Goal: Find contact information

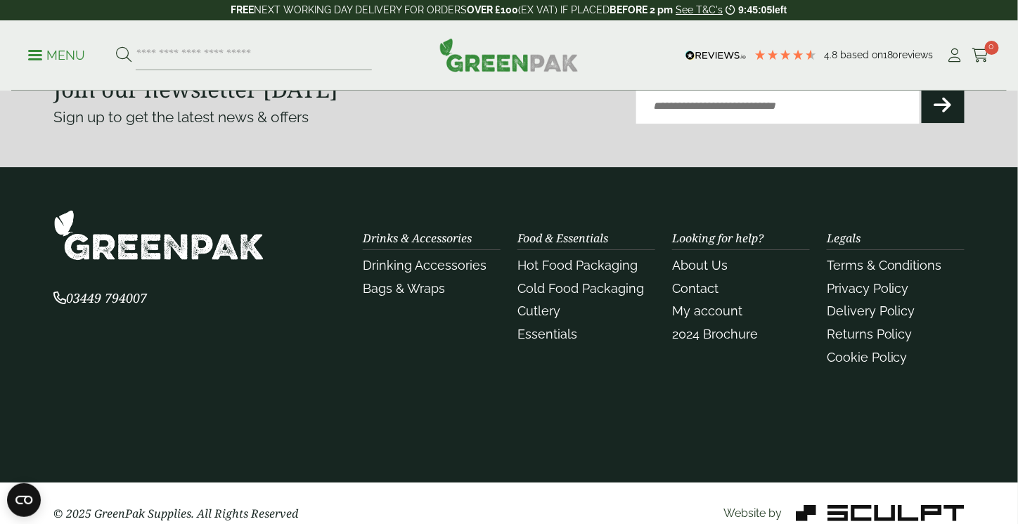
scroll to position [3310, 0]
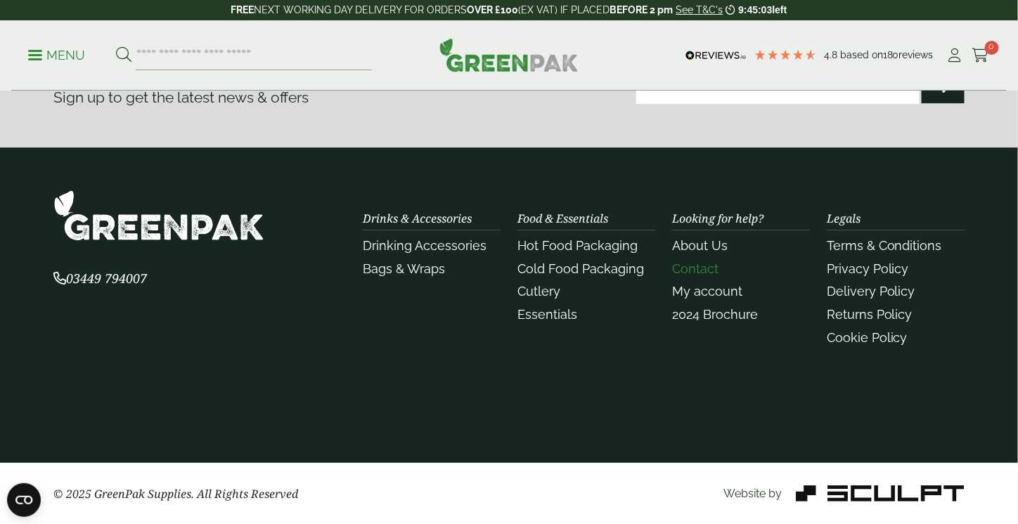
click at [687, 272] on link "Contact" at bounding box center [695, 268] width 46 height 15
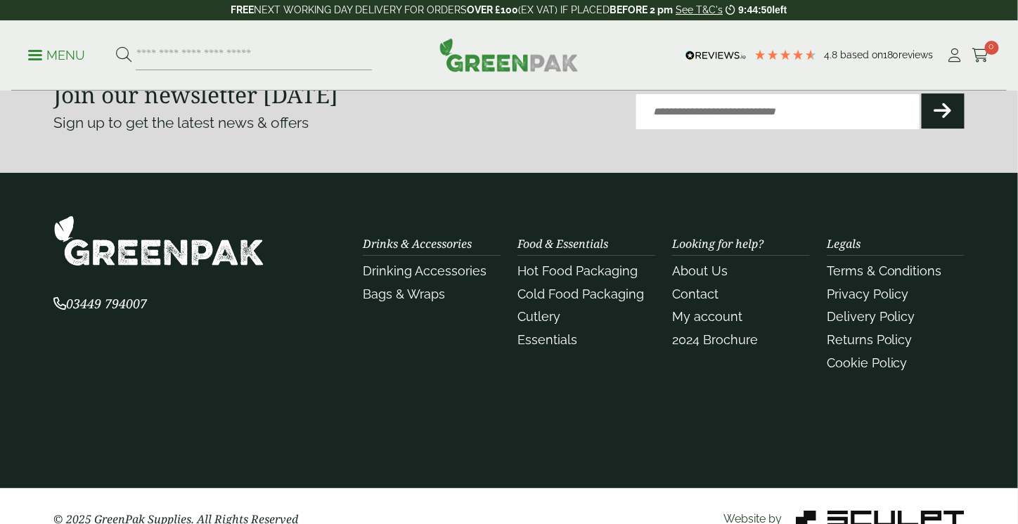
click at [670, 405] on section "03449 794007 Drinks & Accessories Drinking Accessories" at bounding box center [509, 331] width 1018 height 316
click at [699, 271] on link "About Us" at bounding box center [700, 271] width 56 height 15
